Goal: Check status

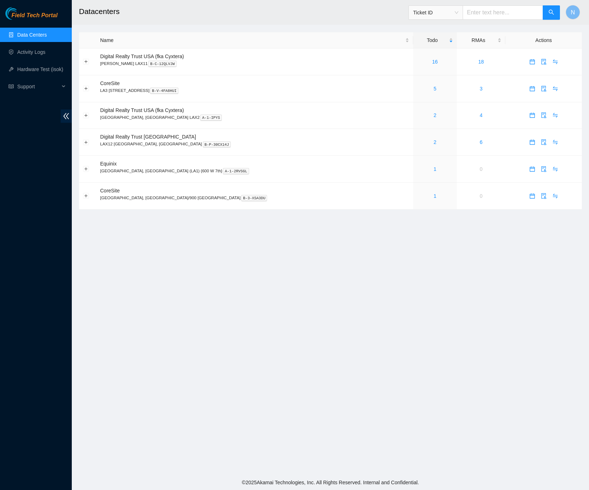
click at [33, 32] on link "Data Centers" at bounding box center [31, 35] width 29 height 6
click at [463, 13] on div "Ticket ID" at bounding box center [436, 12] width 54 height 11
click at [488, 17] on input "text" at bounding box center [503, 12] width 80 height 14
paste input "B-W-158U5FL"
type input "B-W-158U5FL"
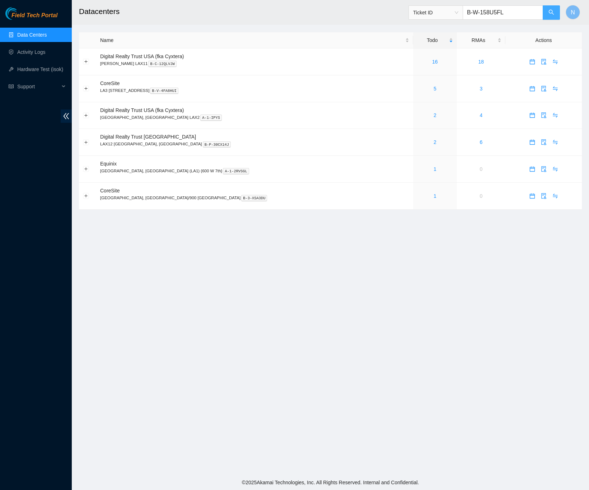
click at [549, 14] on icon "search" at bounding box center [551, 12] width 6 height 6
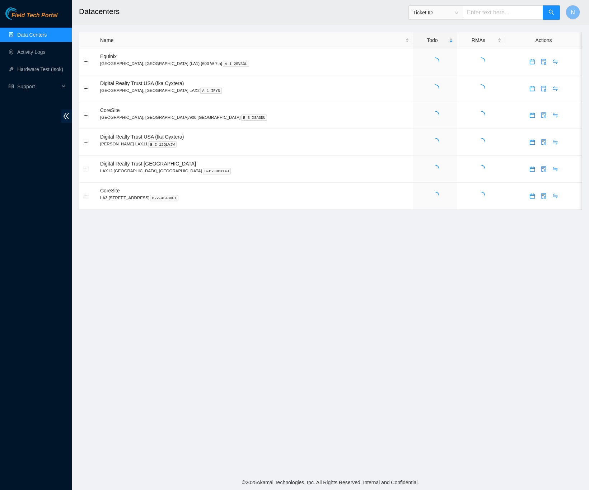
click at [505, 14] on input "text" at bounding box center [503, 12] width 80 height 14
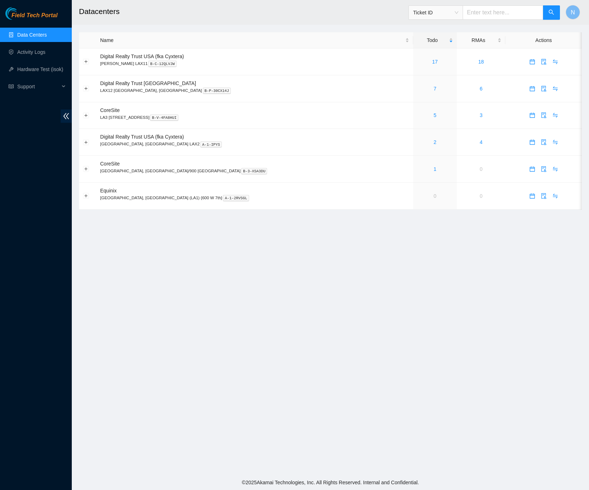
paste input "B-W-158U5FL"
type input "B-W-158U5FL"
click at [554, 14] on icon "search" at bounding box center [551, 12] width 5 height 5
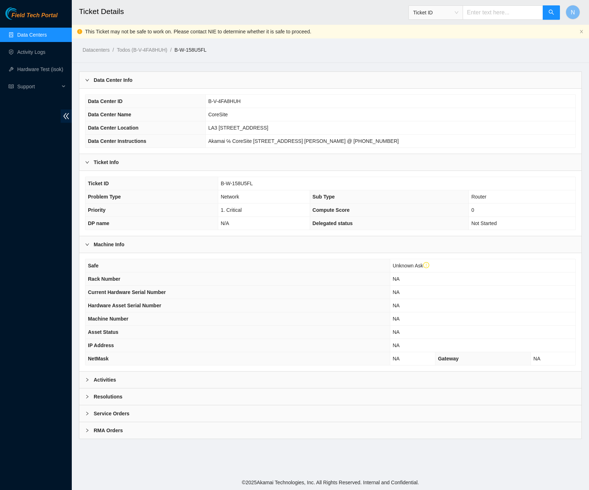
click at [97, 383] on b "Activities" at bounding box center [105, 380] width 22 height 8
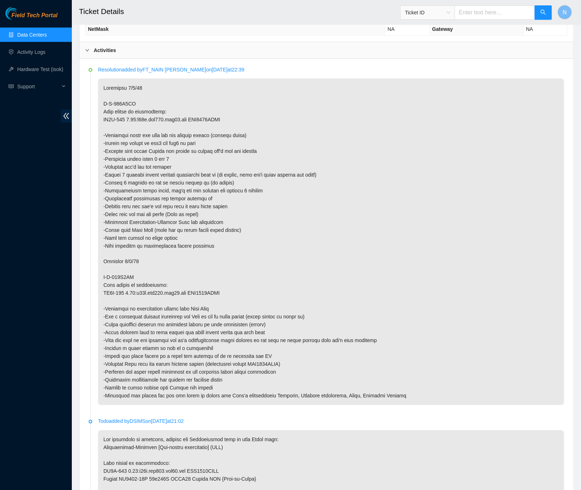
scroll to position [331, 0]
